Goal: Information Seeking & Learning: Find specific fact

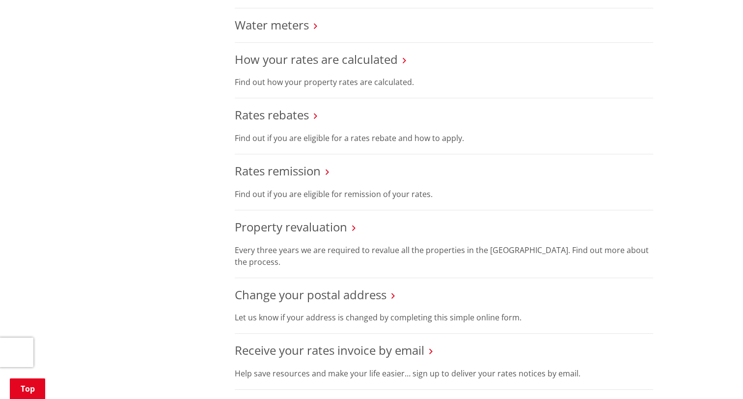
scroll to position [491, 0]
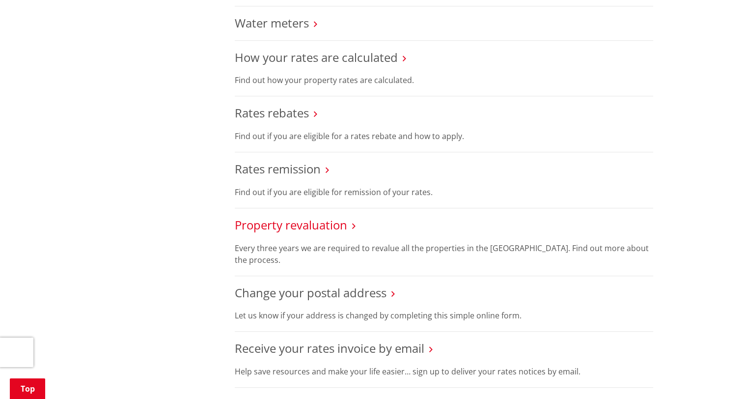
click at [301, 227] on link "Property revaluation" at bounding box center [291, 225] width 112 height 16
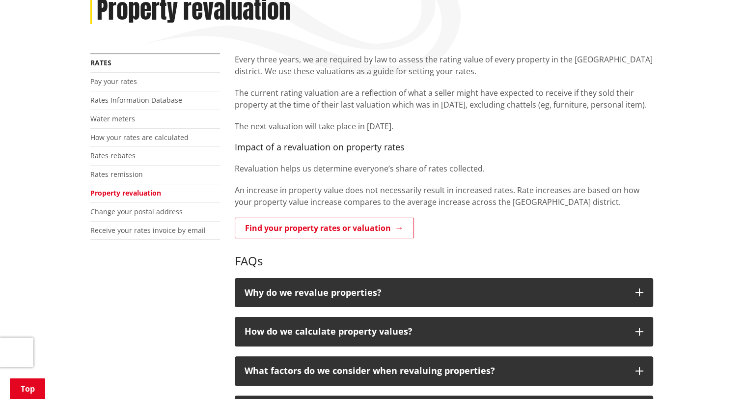
scroll to position [164, 0]
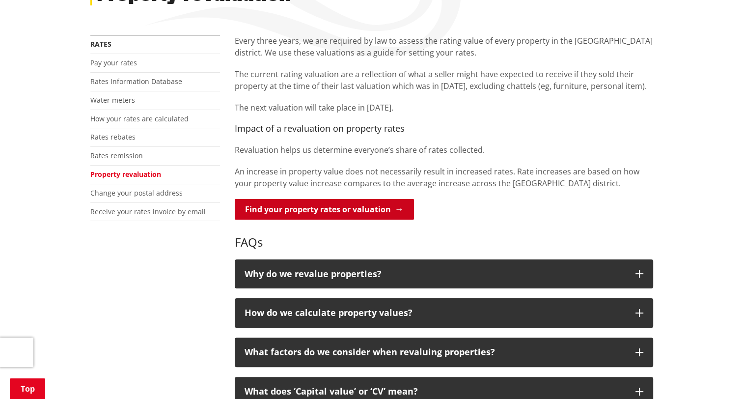
click at [281, 209] on link "Find your property rates or valuation" at bounding box center [324, 209] width 179 height 21
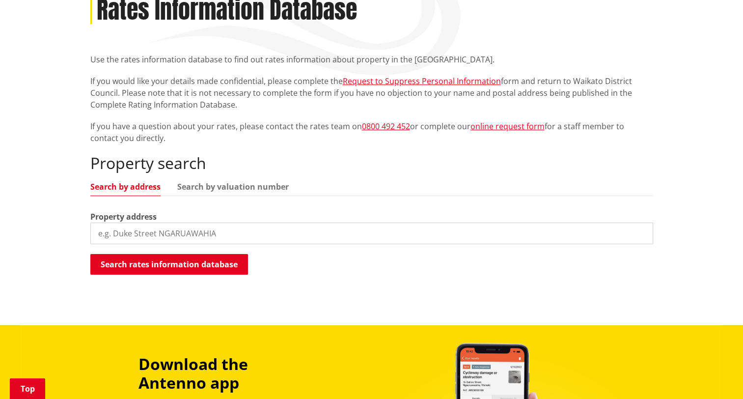
scroll to position [164, 0]
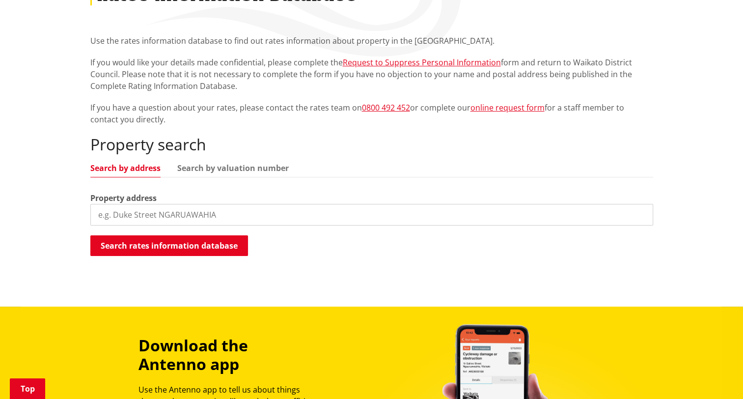
click at [175, 216] on input "search" at bounding box center [371, 215] width 563 height 22
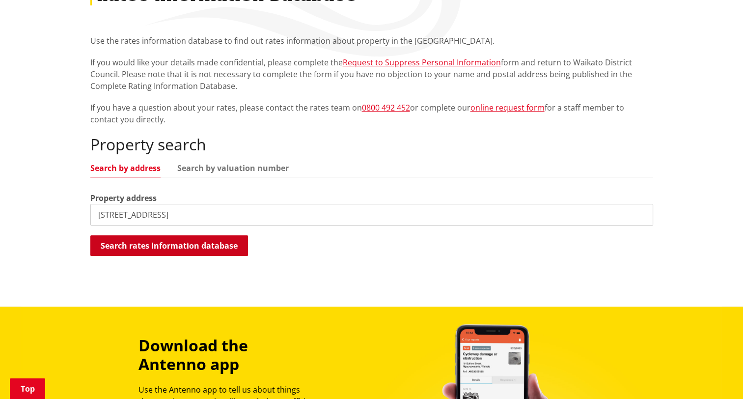
type input "109 Ruebe Road"
click at [157, 242] on button "Search rates information database" at bounding box center [169, 245] width 158 height 21
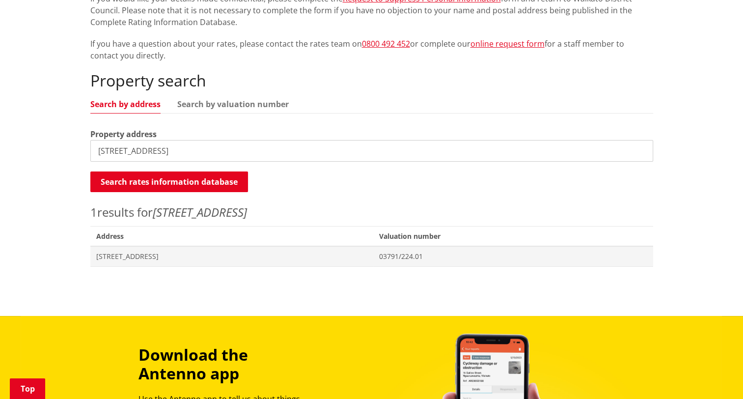
scroll to position [246, 0]
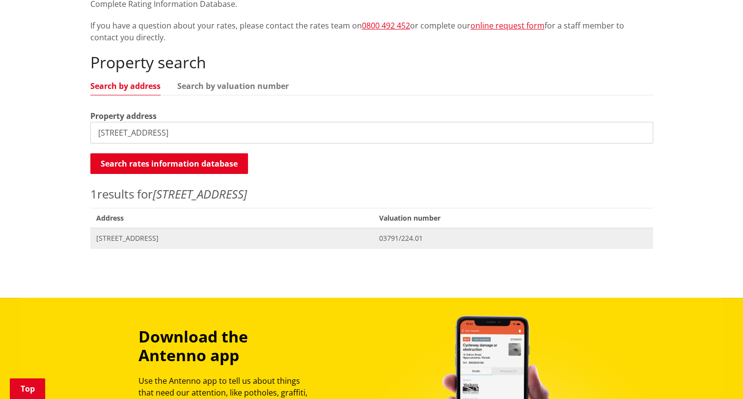
click at [157, 239] on span "109 Ruebe Road PUKEKOHE" at bounding box center [232, 238] width 272 height 10
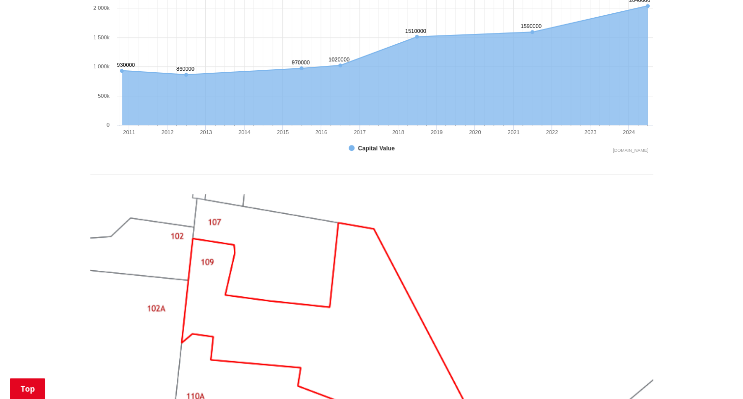
scroll to position [573, 0]
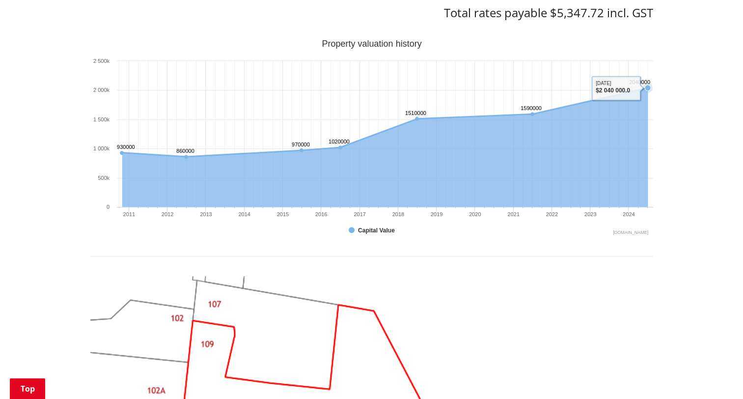
click at [645, 85] on icon "Sunday, Jun 30, 12:00, 2,040,000. Capital Value." at bounding box center [648, 87] width 6 height 6
click at [617, 89] on icon "Interactive chart" at bounding box center [385, 121] width 526 height 69
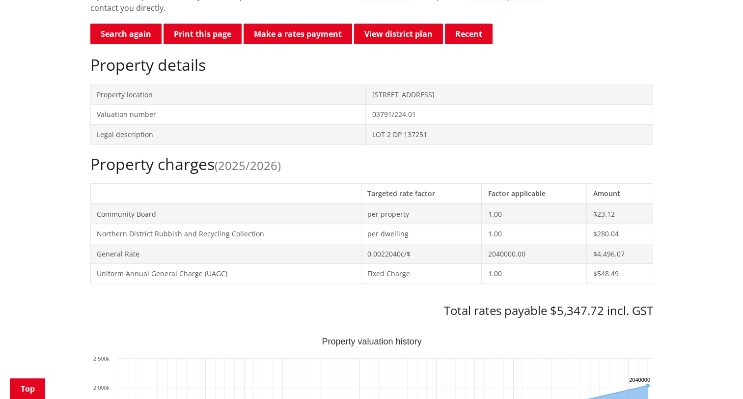
scroll to position [246, 0]
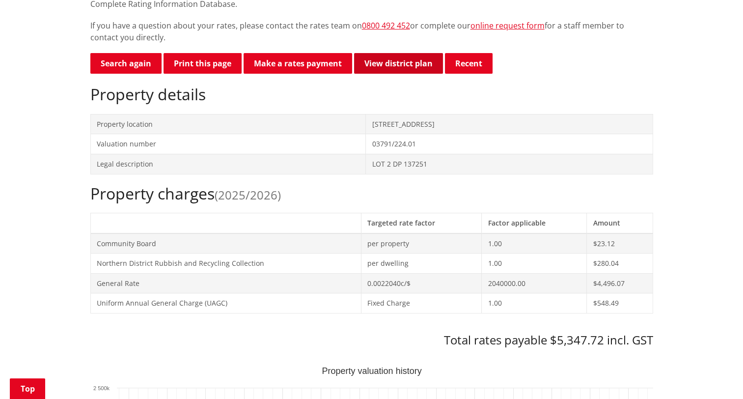
click at [412, 65] on link "View district plan" at bounding box center [398, 63] width 89 height 21
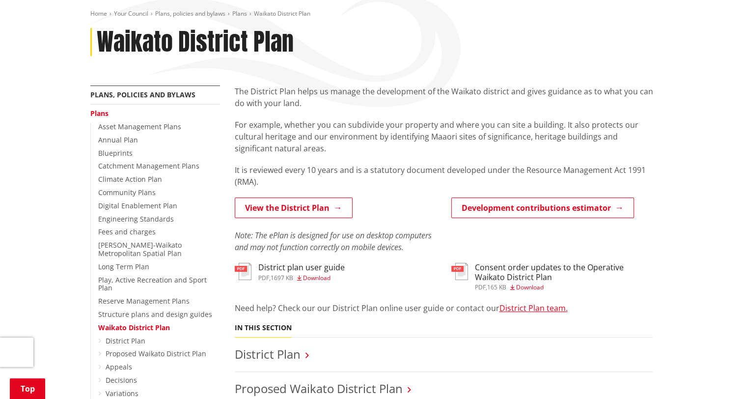
scroll to position [164, 0]
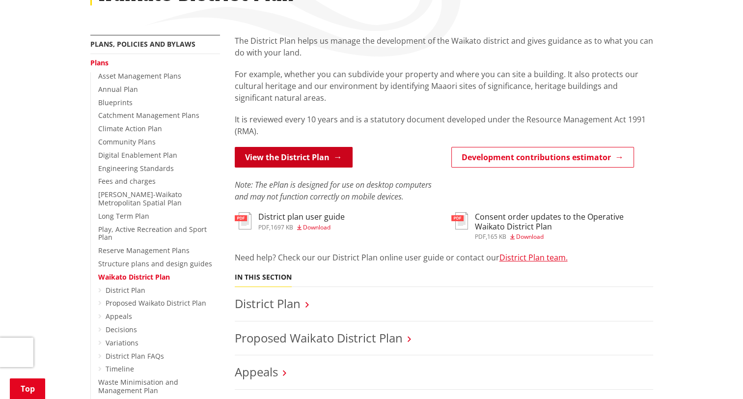
click at [314, 161] on link "View the District Plan" at bounding box center [294, 157] width 118 height 21
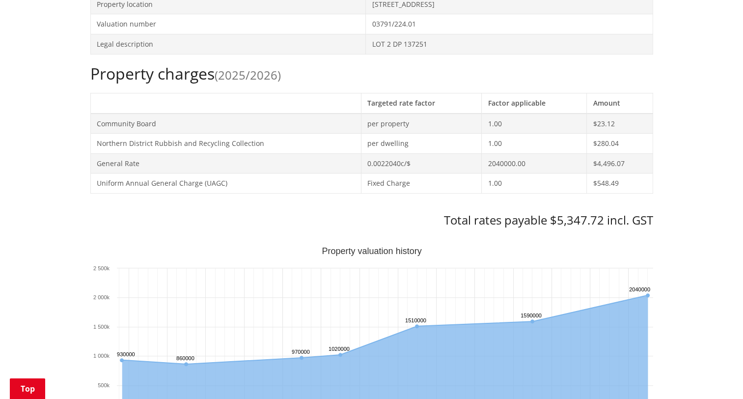
scroll to position [409, 0]
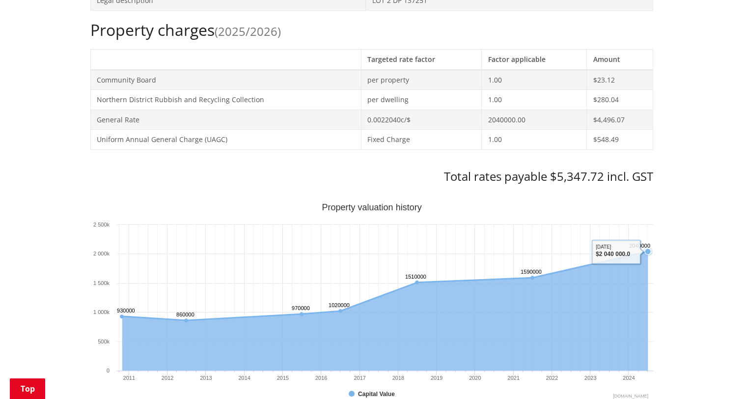
click at [644, 248] on text "2040000 ​ 2040000" at bounding box center [639, 246] width 21 height 6
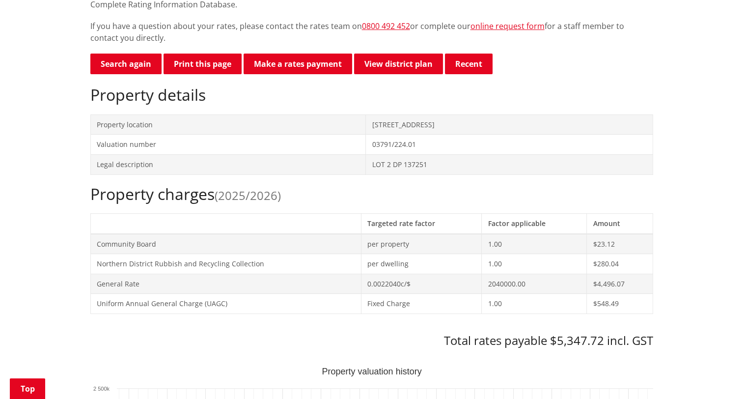
scroll to position [246, 0]
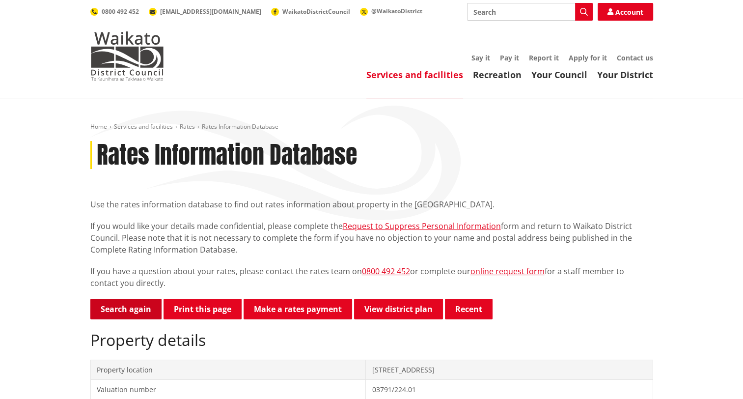
click at [138, 307] on link "Search again" at bounding box center [125, 309] width 71 height 21
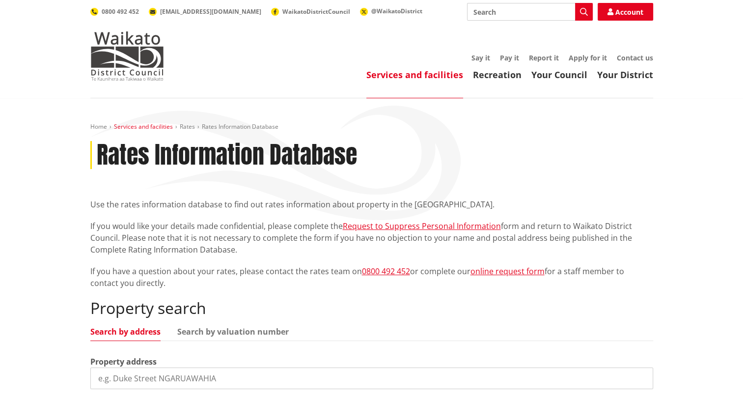
click at [151, 127] on link "Services and facilities" at bounding box center [143, 126] width 59 height 8
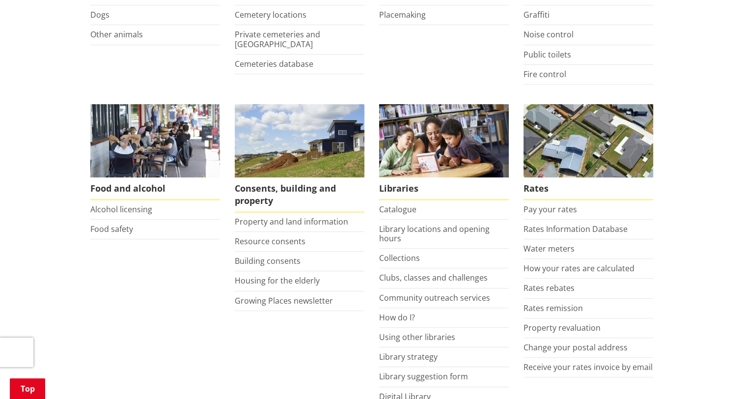
scroll to position [327, 0]
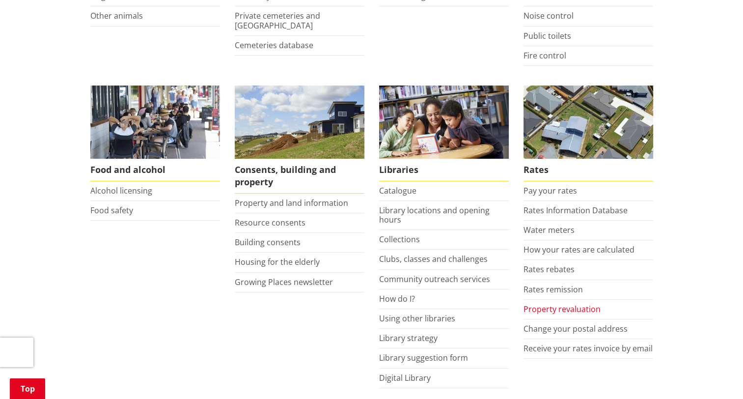
click at [566, 307] on link "Property revaluation" at bounding box center [562, 309] width 77 height 11
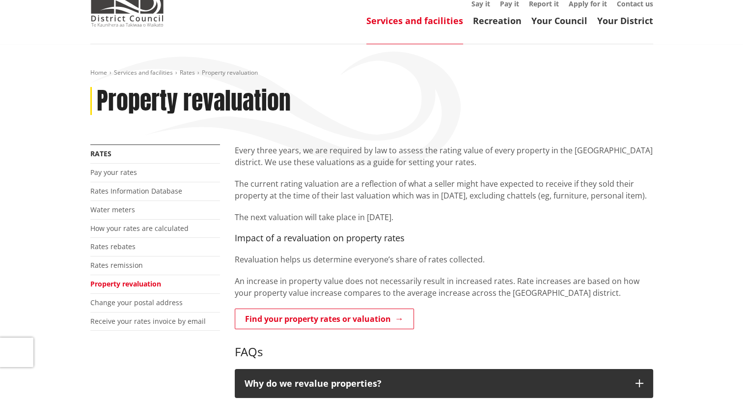
scroll to position [82, 0]
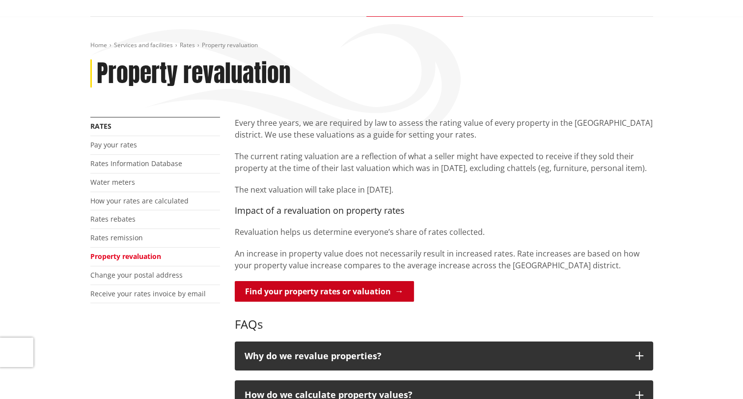
click at [343, 293] on link "Find your property rates or valuation" at bounding box center [324, 291] width 179 height 21
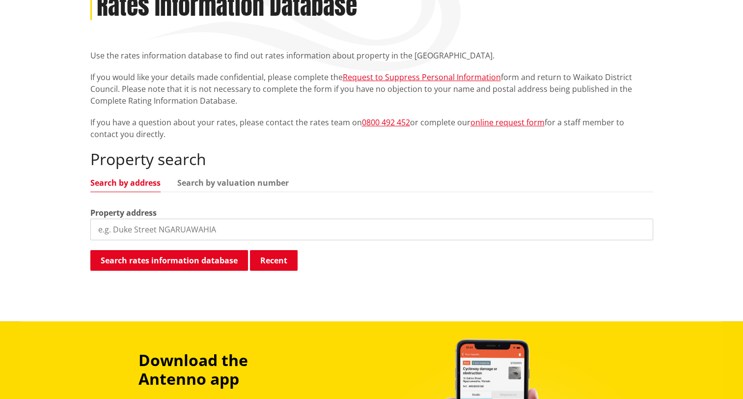
scroll to position [164, 0]
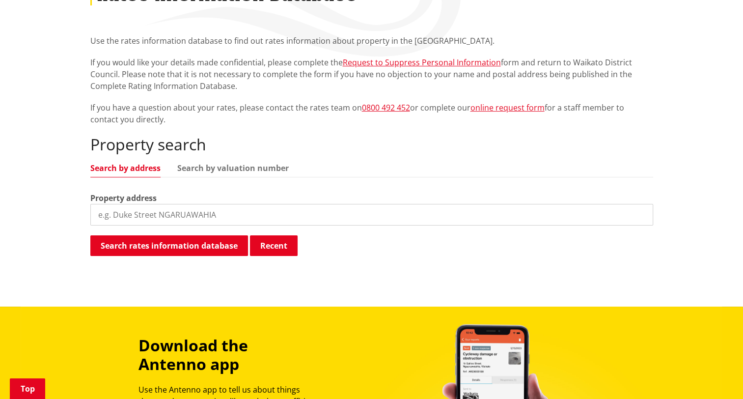
click at [232, 213] on input "search" at bounding box center [371, 215] width 563 height 22
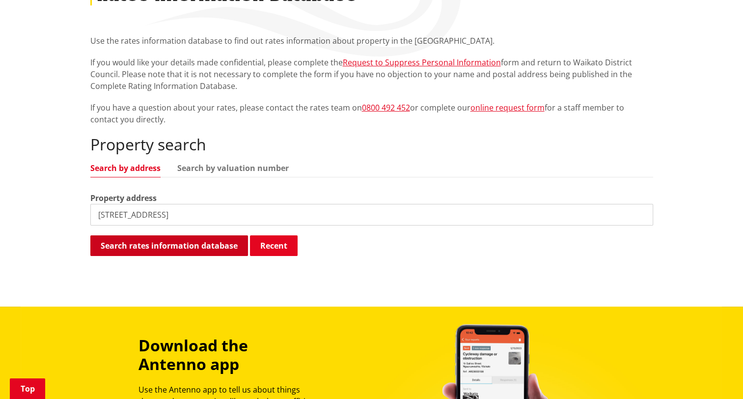
type input "109 ruebe road"
click at [218, 243] on button "Search rates information database" at bounding box center [169, 245] width 158 height 21
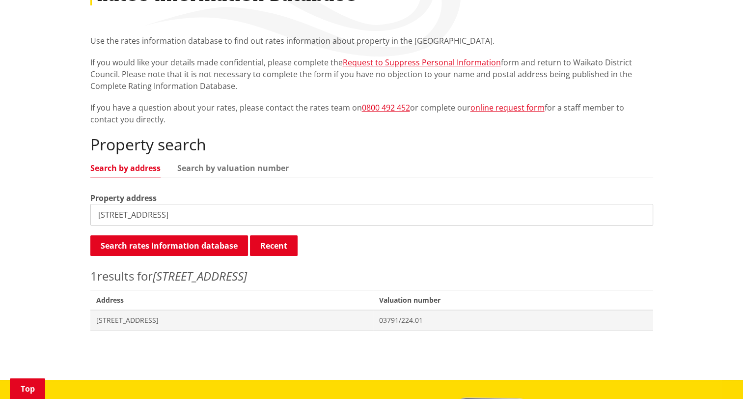
scroll to position [246, 0]
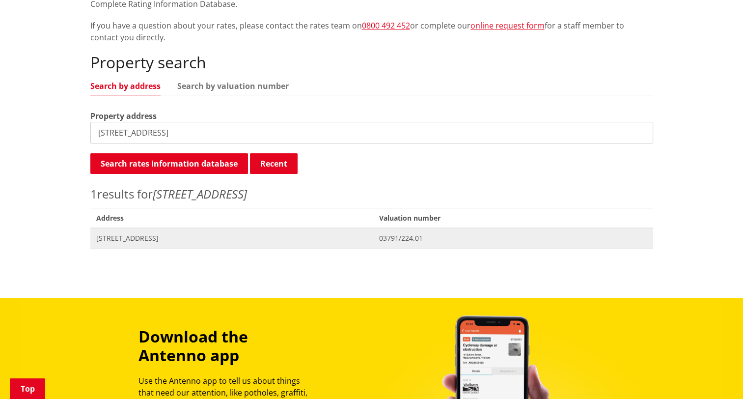
click at [181, 238] on span "109 Ruebe Road PUKEKOHE" at bounding box center [232, 238] width 272 height 10
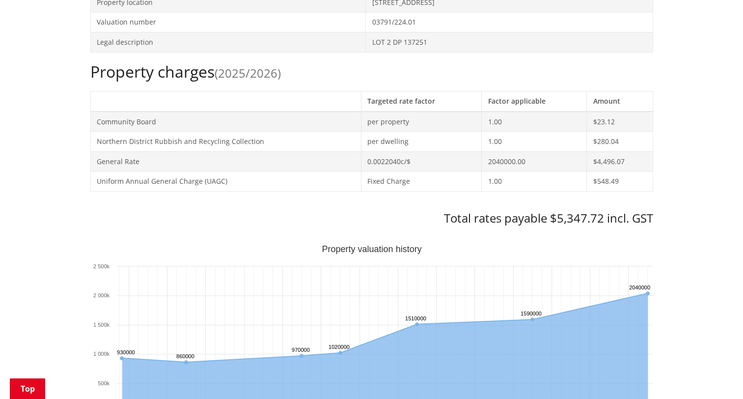
scroll to position [409, 0]
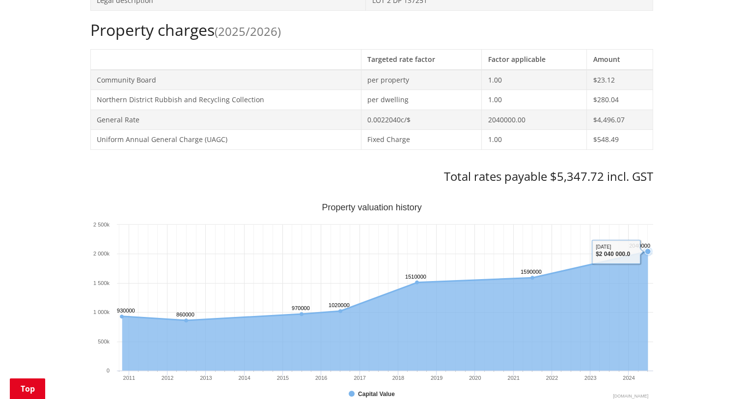
click at [643, 247] on text "2040000 ​ 2040000" at bounding box center [639, 246] width 21 height 6
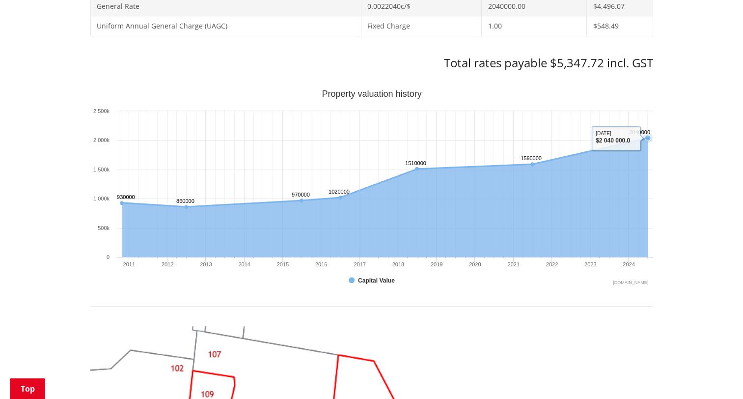
scroll to position [573, 0]
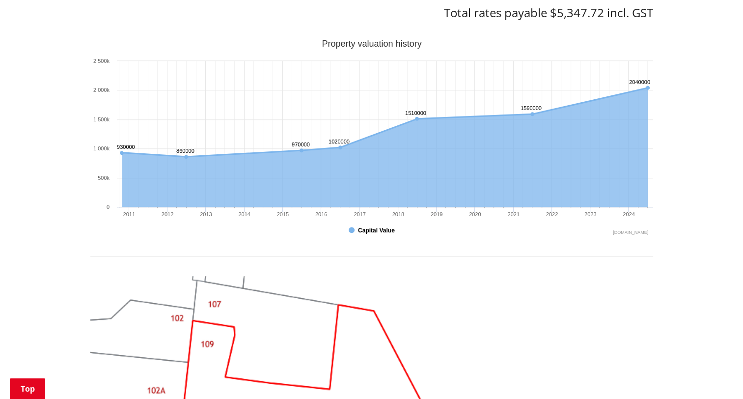
click at [352, 230] on button "Show Capital Value" at bounding box center [372, 230] width 47 height 9
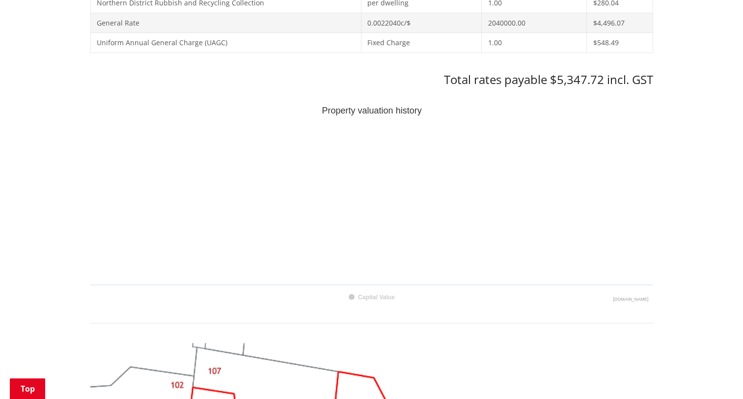
scroll to position [491, 0]
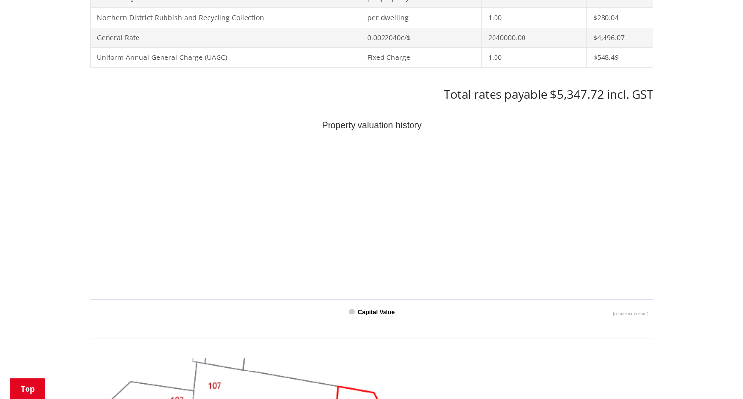
click at [351, 308] on rect "Interactive chart" at bounding box center [352, 311] width 6 height 6
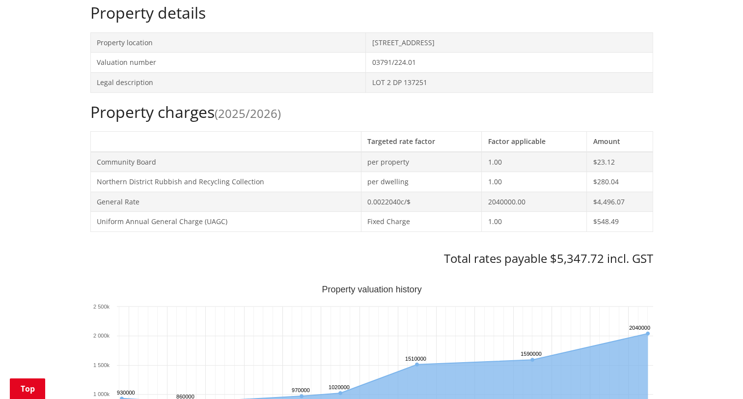
scroll to position [246, 0]
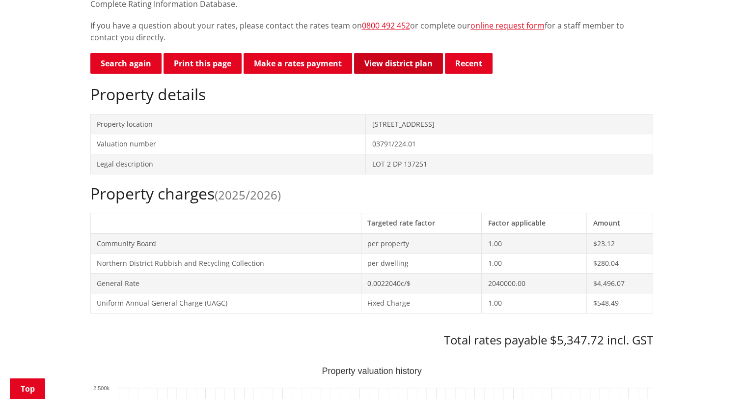
click at [395, 65] on link "View district plan" at bounding box center [398, 63] width 89 height 21
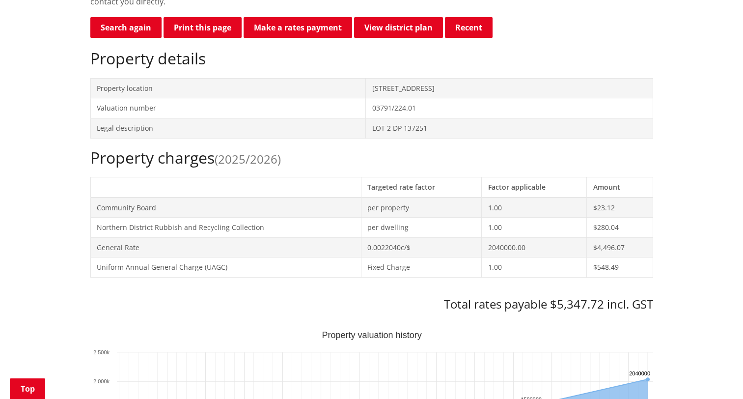
scroll to position [200, 0]
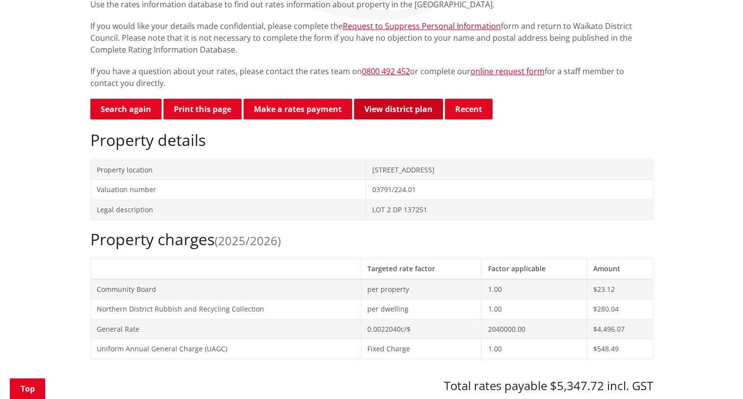
click at [391, 109] on link "View district plan" at bounding box center [398, 109] width 89 height 21
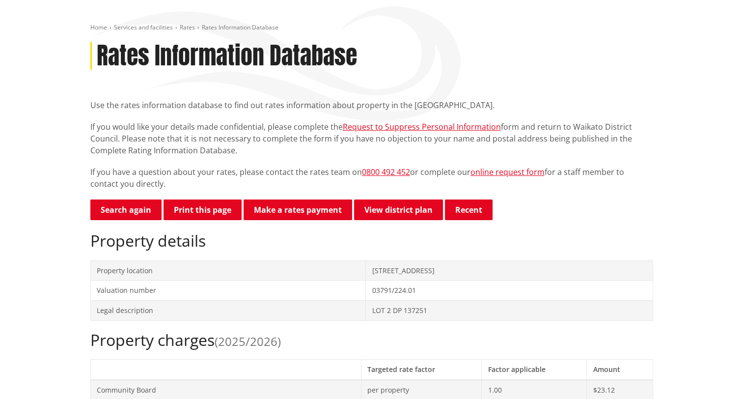
scroll to position [82, 0]
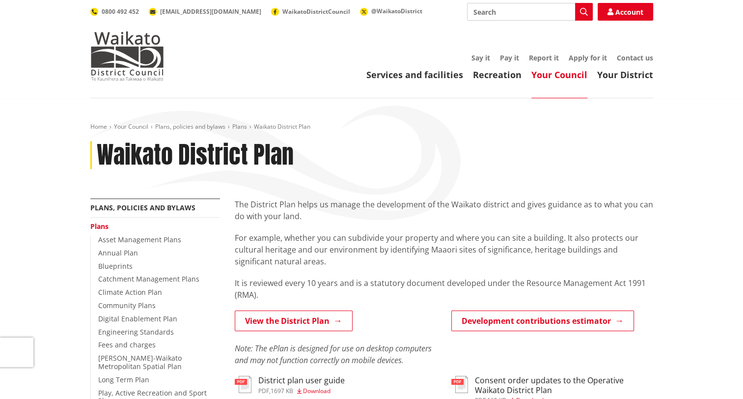
click at [490, 8] on input "Search" at bounding box center [530, 12] width 126 height 18
click at [532, 29] on div "Workshop: QV Rating Valuations" at bounding box center [530, 30] width 125 height 18
type input "Workshop: QV Rating Valuations"
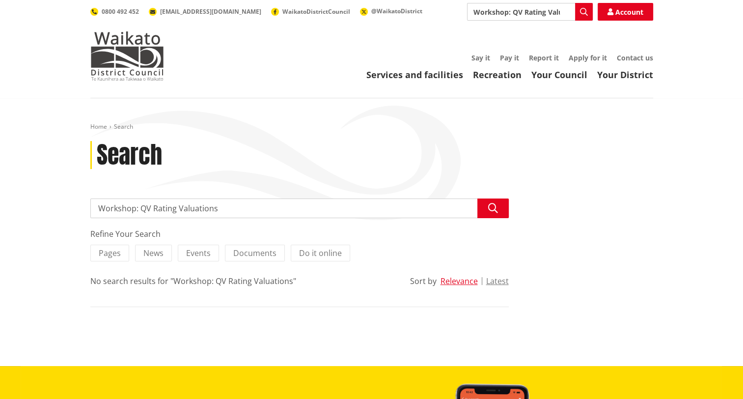
click at [224, 210] on input "Workshop: QV Rating Valuations" at bounding box center [299, 208] width 419 height 20
type input "W"
type input "109 Ruebe Road"
click at [500, 208] on button "Search" at bounding box center [492, 208] width 31 height 20
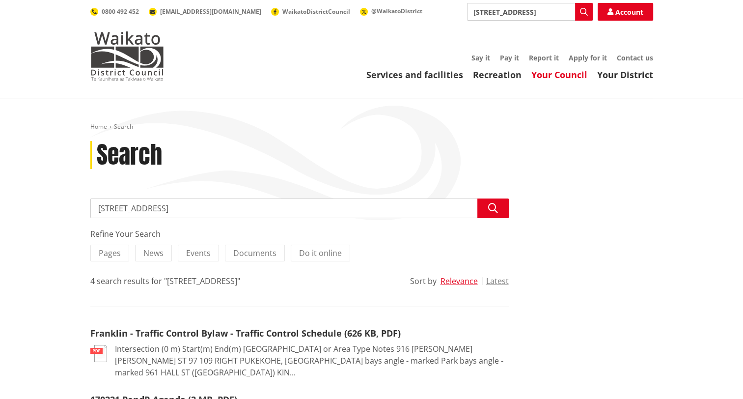
click at [544, 74] on link "Your Council" at bounding box center [559, 75] width 56 height 12
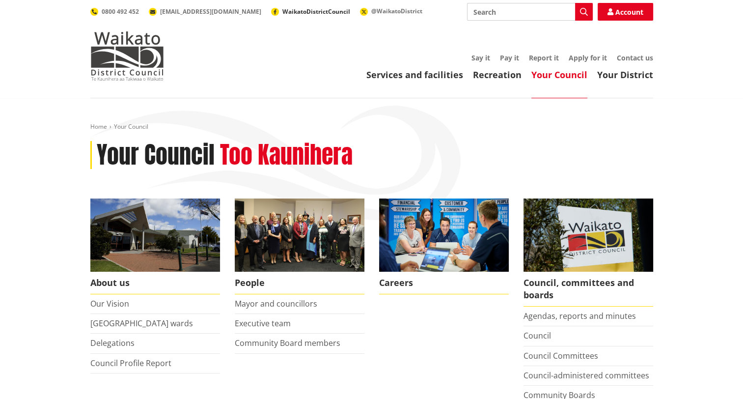
click at [282, 10] on span "WaikatoDistrictCouncil" at bounding box center [316, 11] width 68 height 8
